Goal: Task Accomplishment & Management: Use online tool/utility

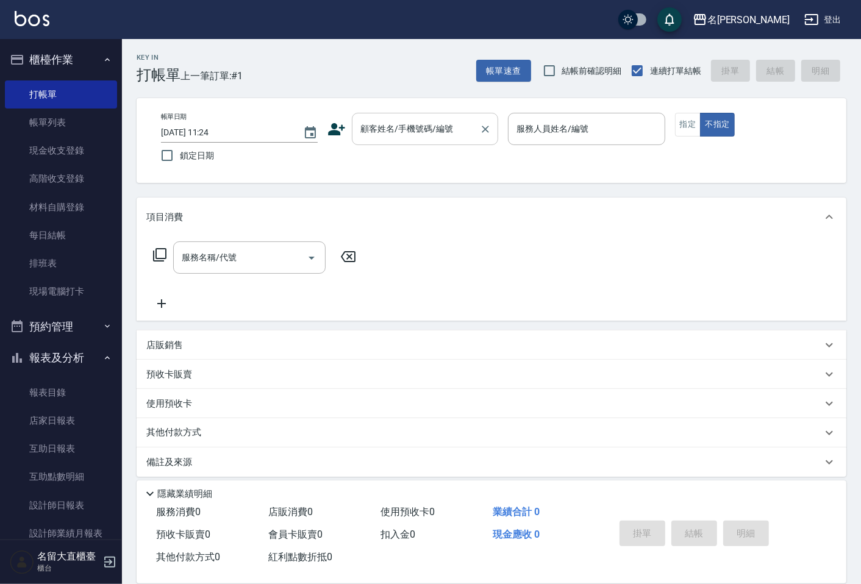
click at [427, 124] on input "顧客姓名/手機號碼/編號" at bounding box center [415, 128] width 117 height 21
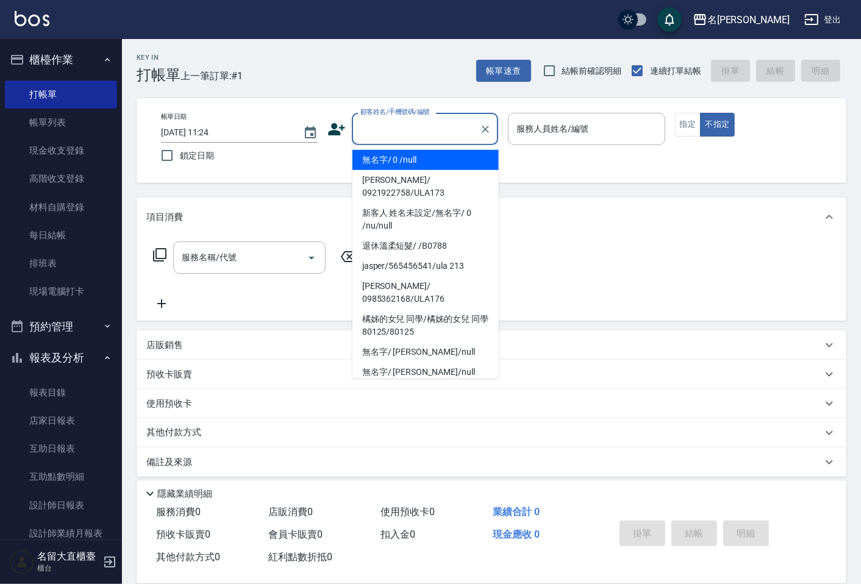
click at [466, 161] on li "無名字/ 0 /null" at bounding box center [425, 160] width 146 height 20
type input "無名字/ 0 /null"
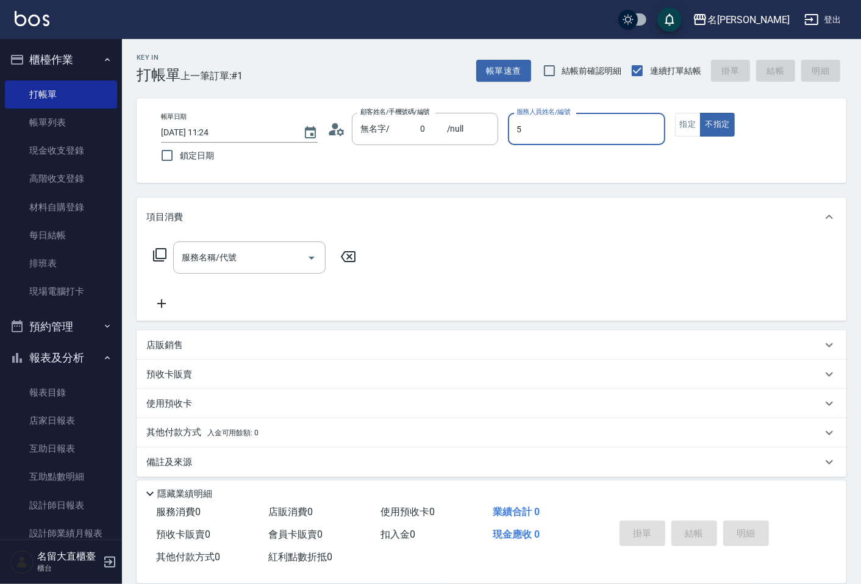
type input "[PERSON_NAME]-5"
type button "false"
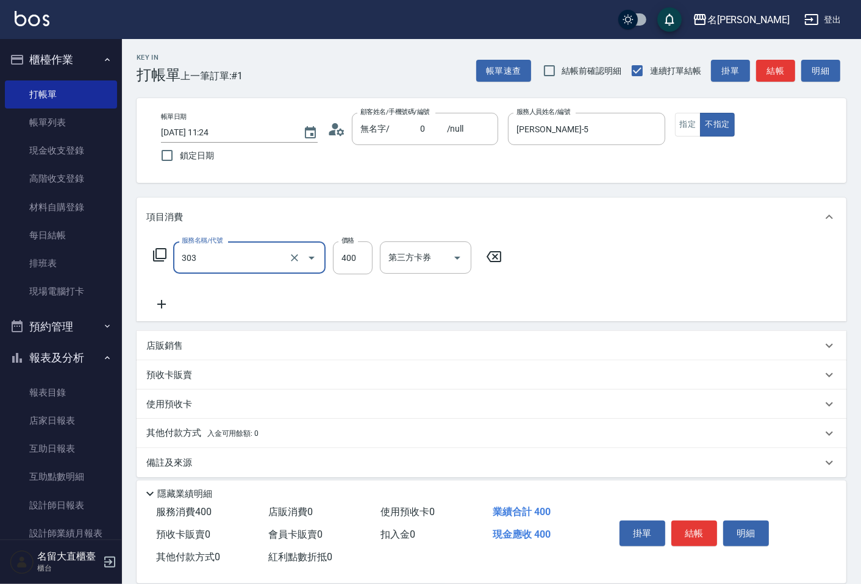
type input "剪髮(C級)(303)"
type input "350"
click at [762, 68] on button "結帳" at bounding box center [775, 71] width 39 height 23
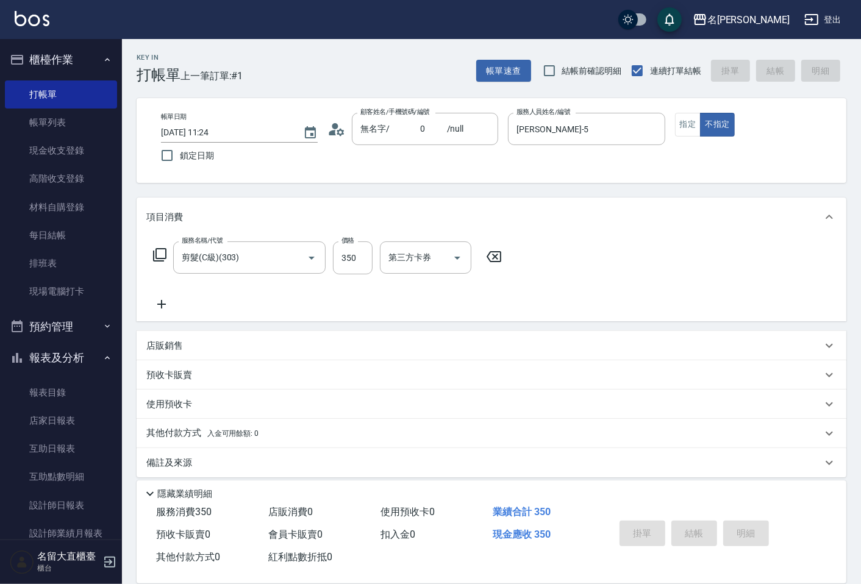
type input "[DATE] 12:28"
